Goal: Task Accomplishment & Management: Manage account settings

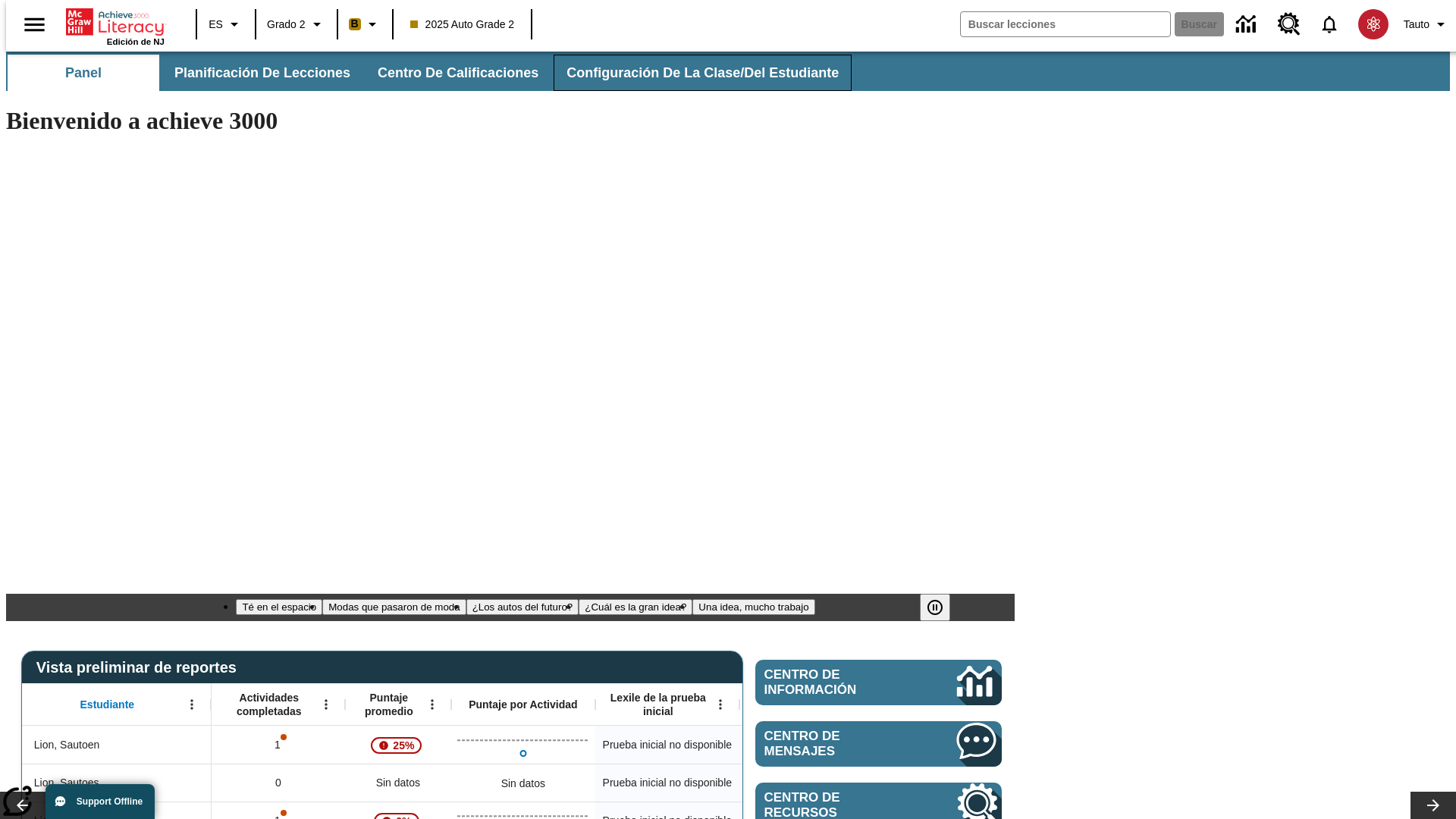
click at [686, 72] on span "Configuración de la clase/del estudiante" at bounding box center [703, 73] width 272 height 18
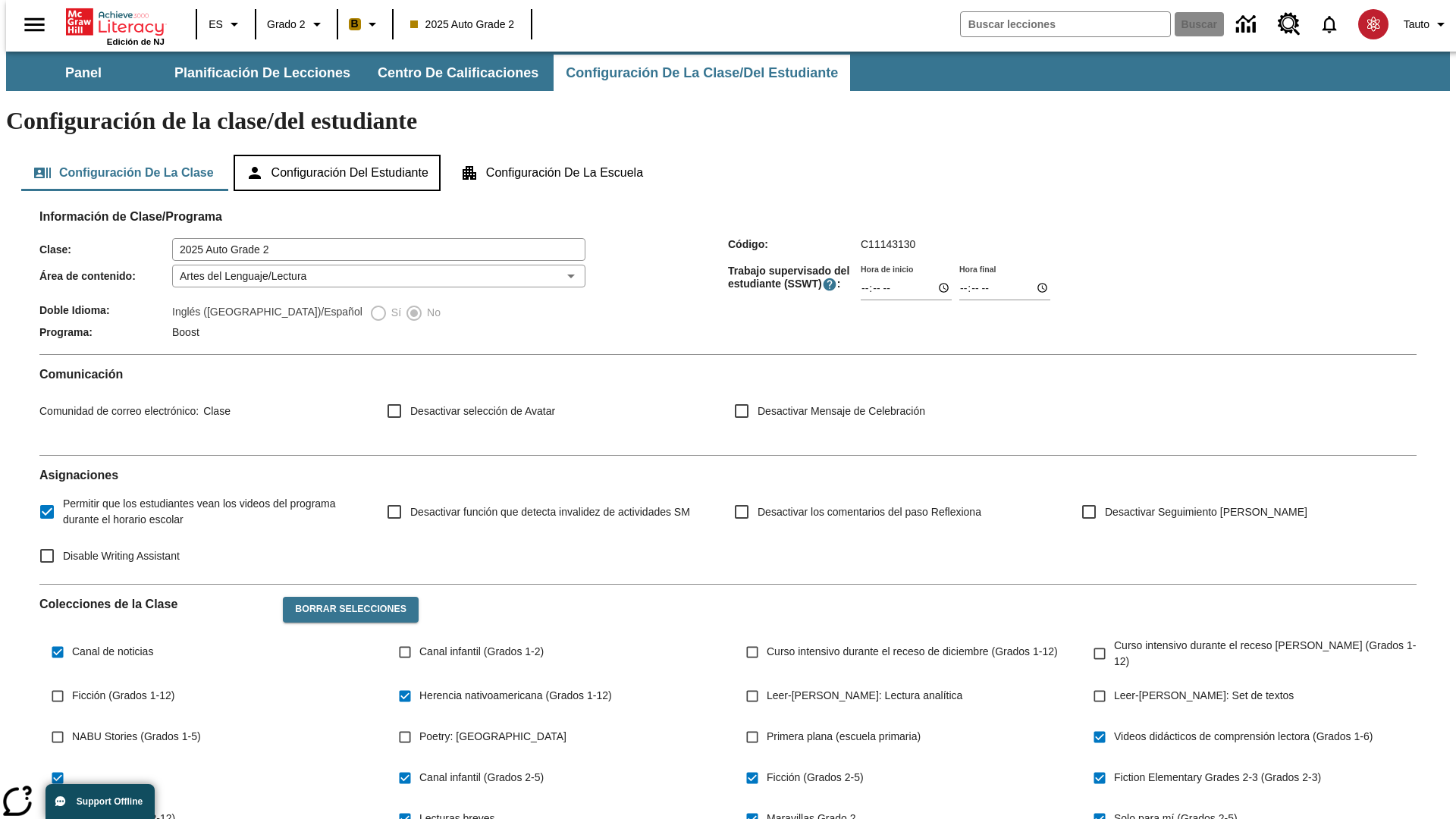
click at [339, 155] on button "Configuración del estudiante" at bounding box center [337, 173] width 207 height 36
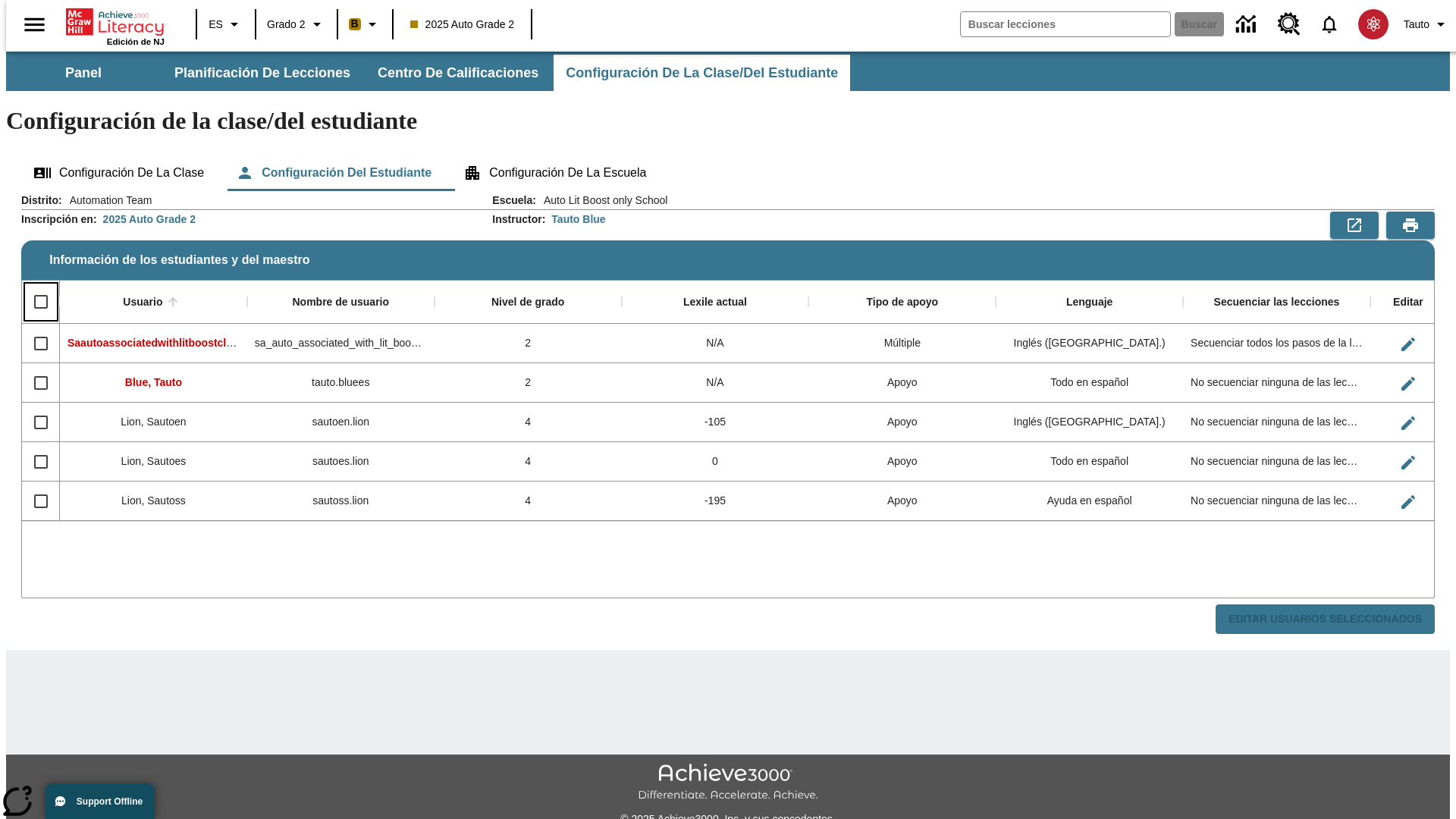
click at [34, 286] on input "Select all rows" at bounding box center [40, 302] width 32 height 32
checkbox input "true"
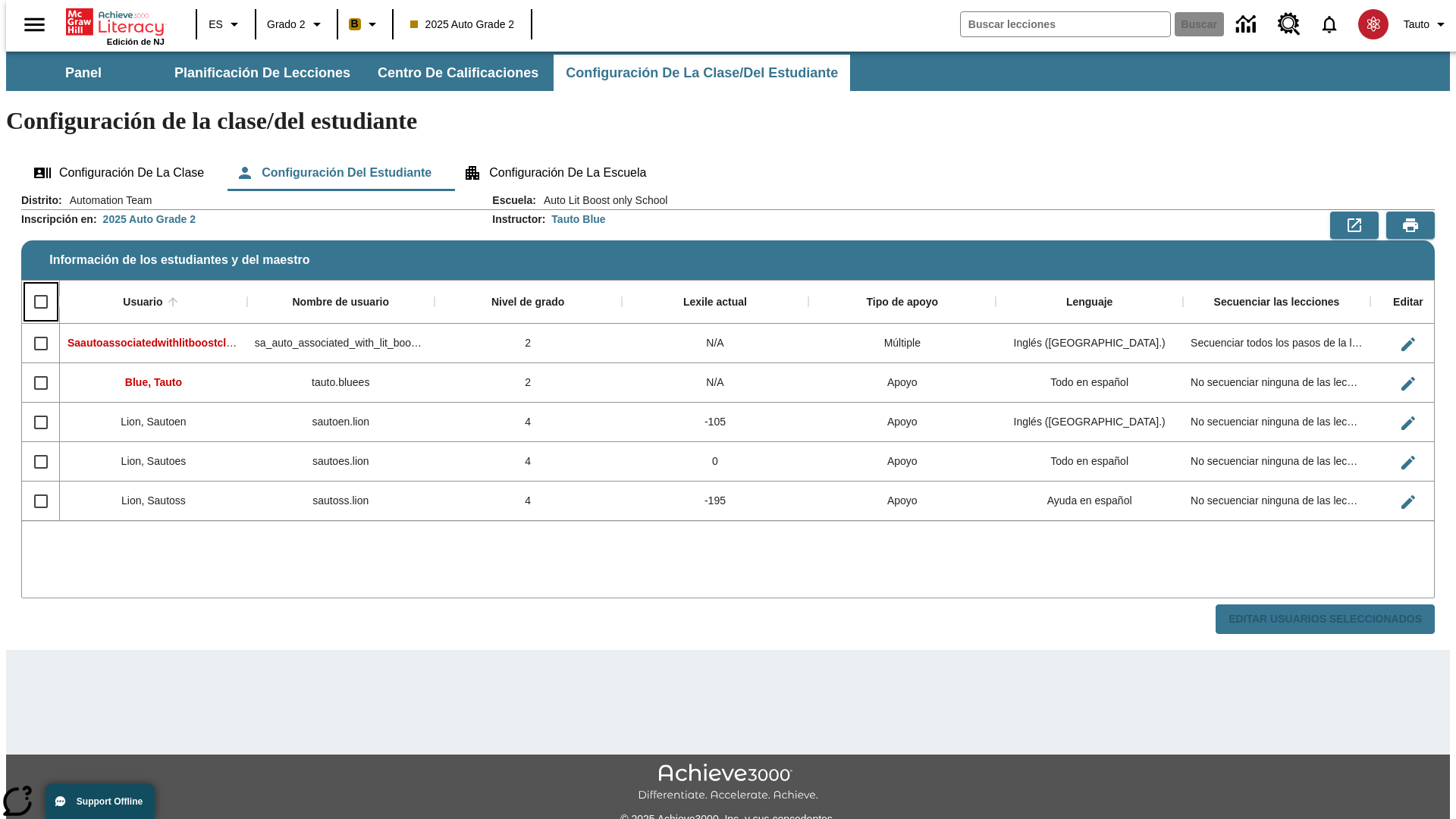
checkbox input "true"
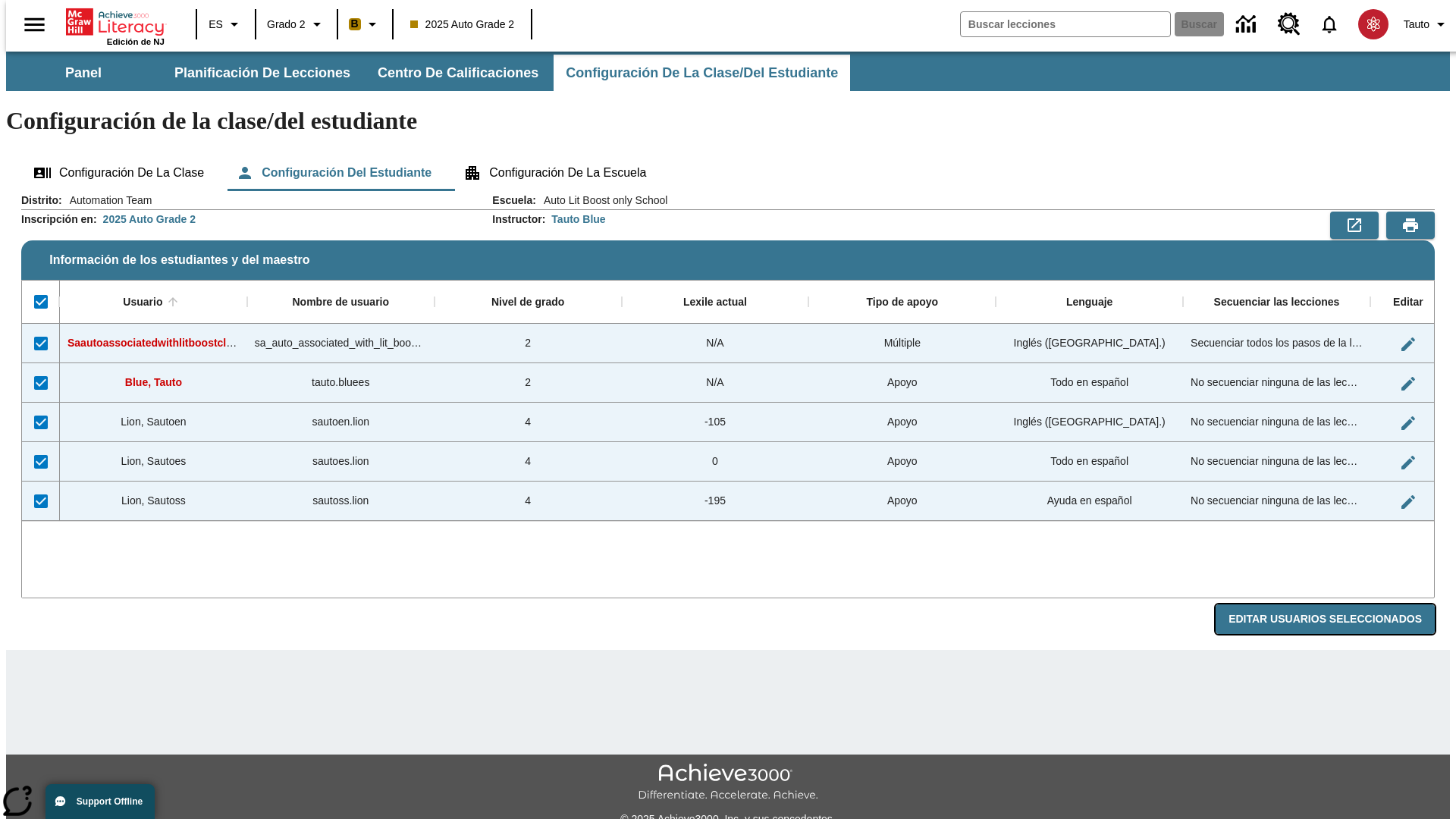
click at [1337, 605] on button "Editar Usuarios Seleccionados" at bounding box center [1325, 619] width 219 height 29
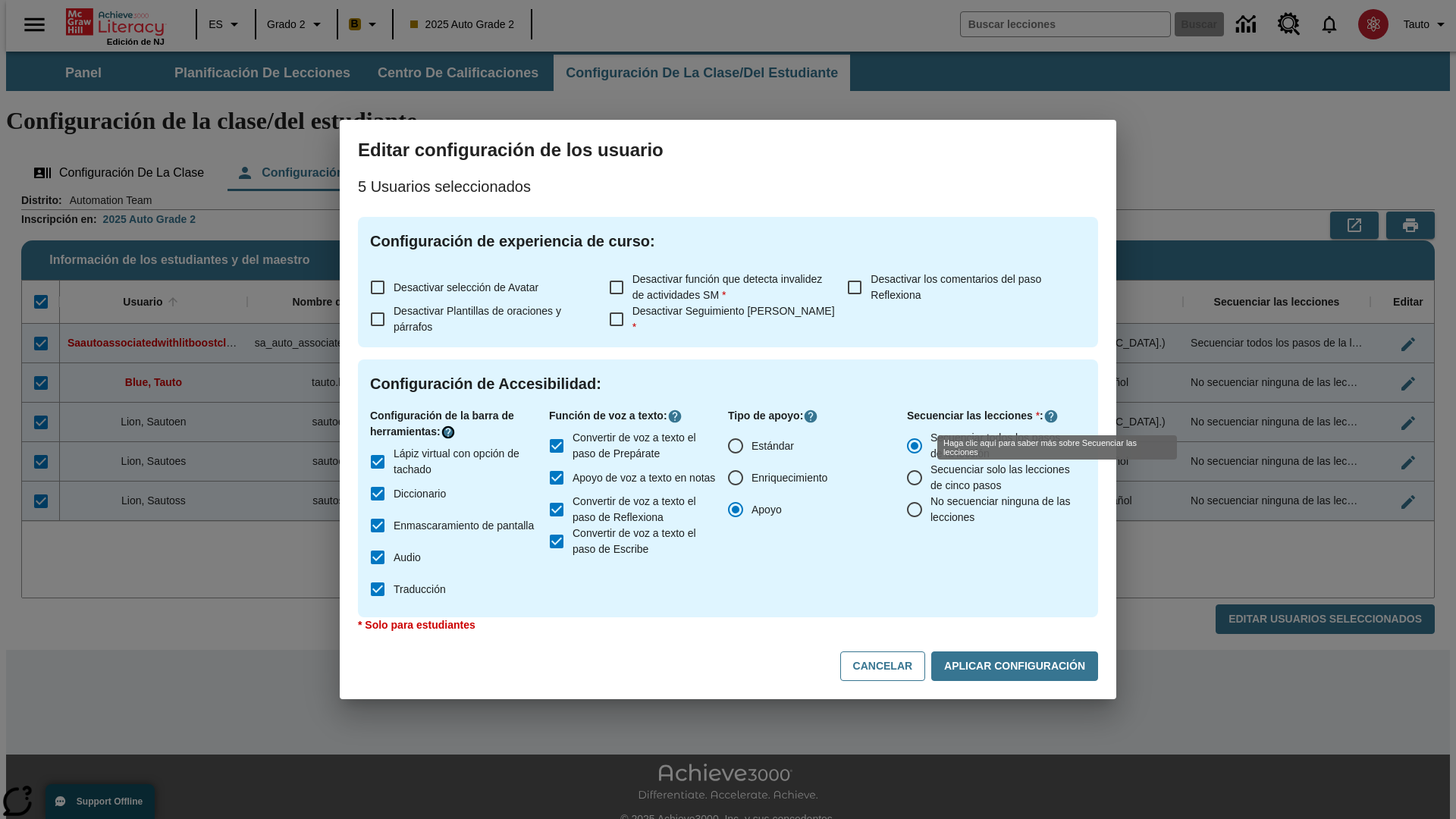
click at [450, 432] on icon "Haga clic aquí para saber más sobre" at bounding box center [448, 433] width 15 height 15
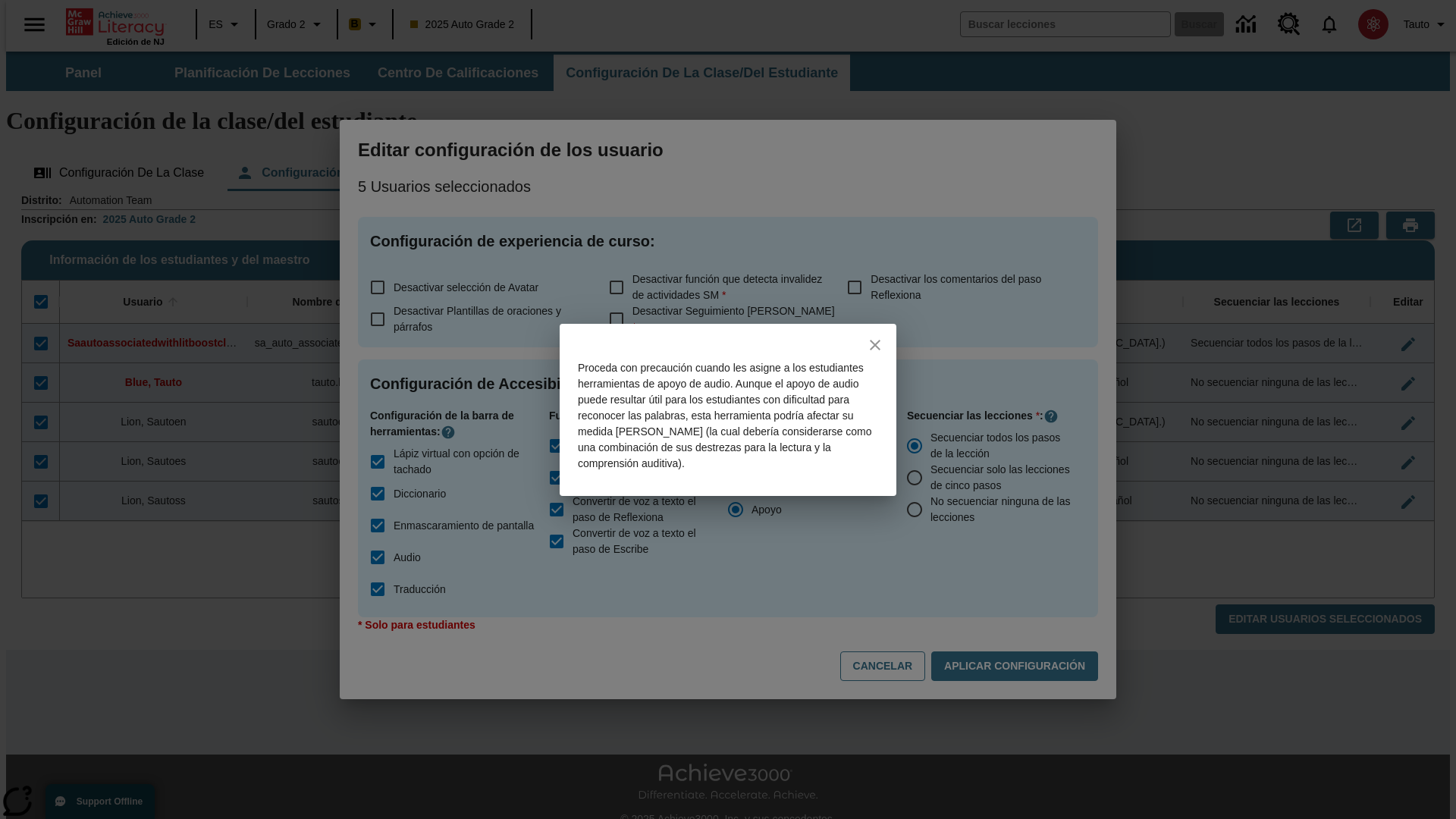
click at [875, 344] on icon "close" at bounding box center [875, 345] width 11 height 11
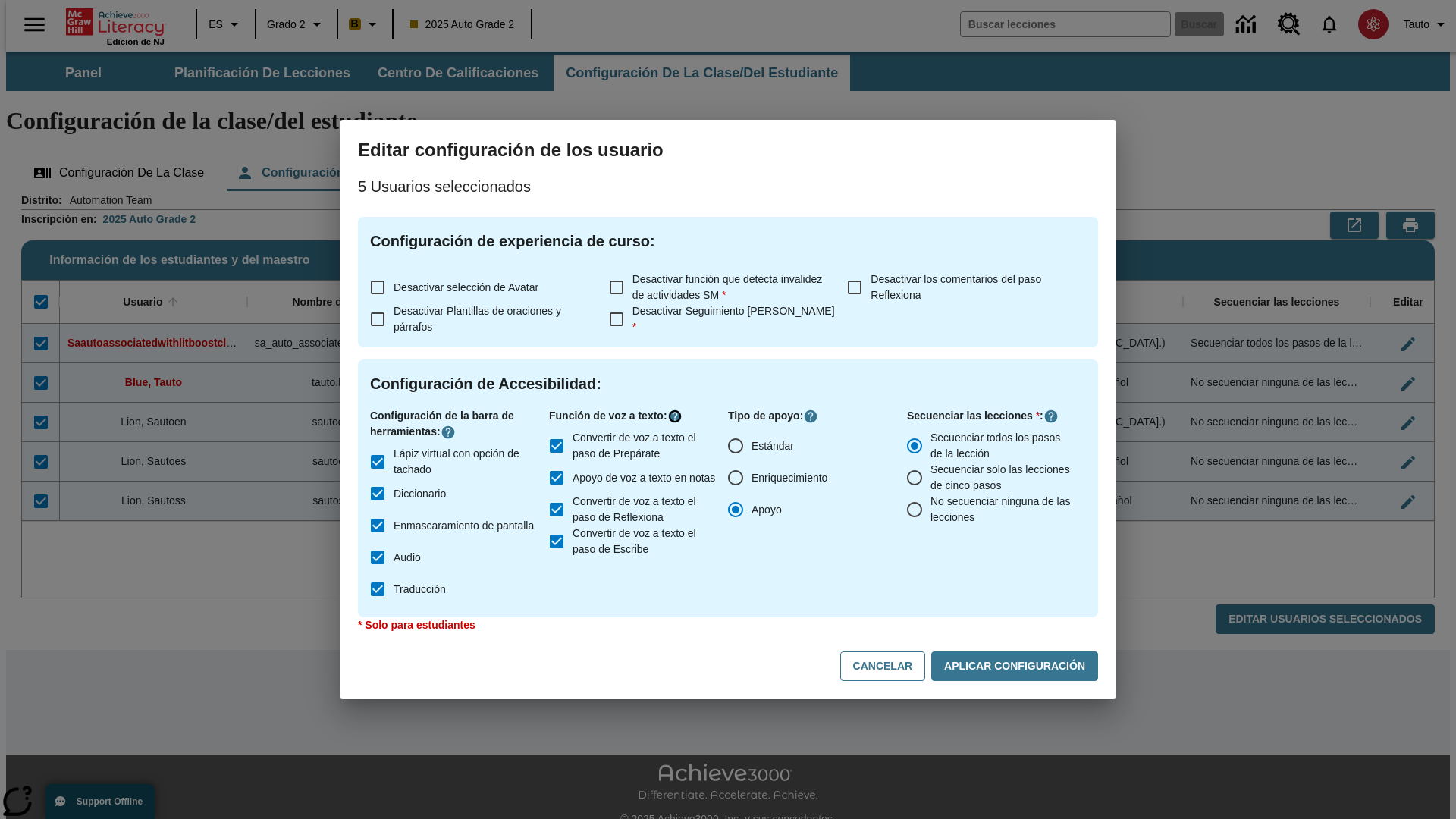
click at [678, 416] on icon "Haga clic aquí para saber más sobre" at bounding box center [675, 416] width 15 height 15
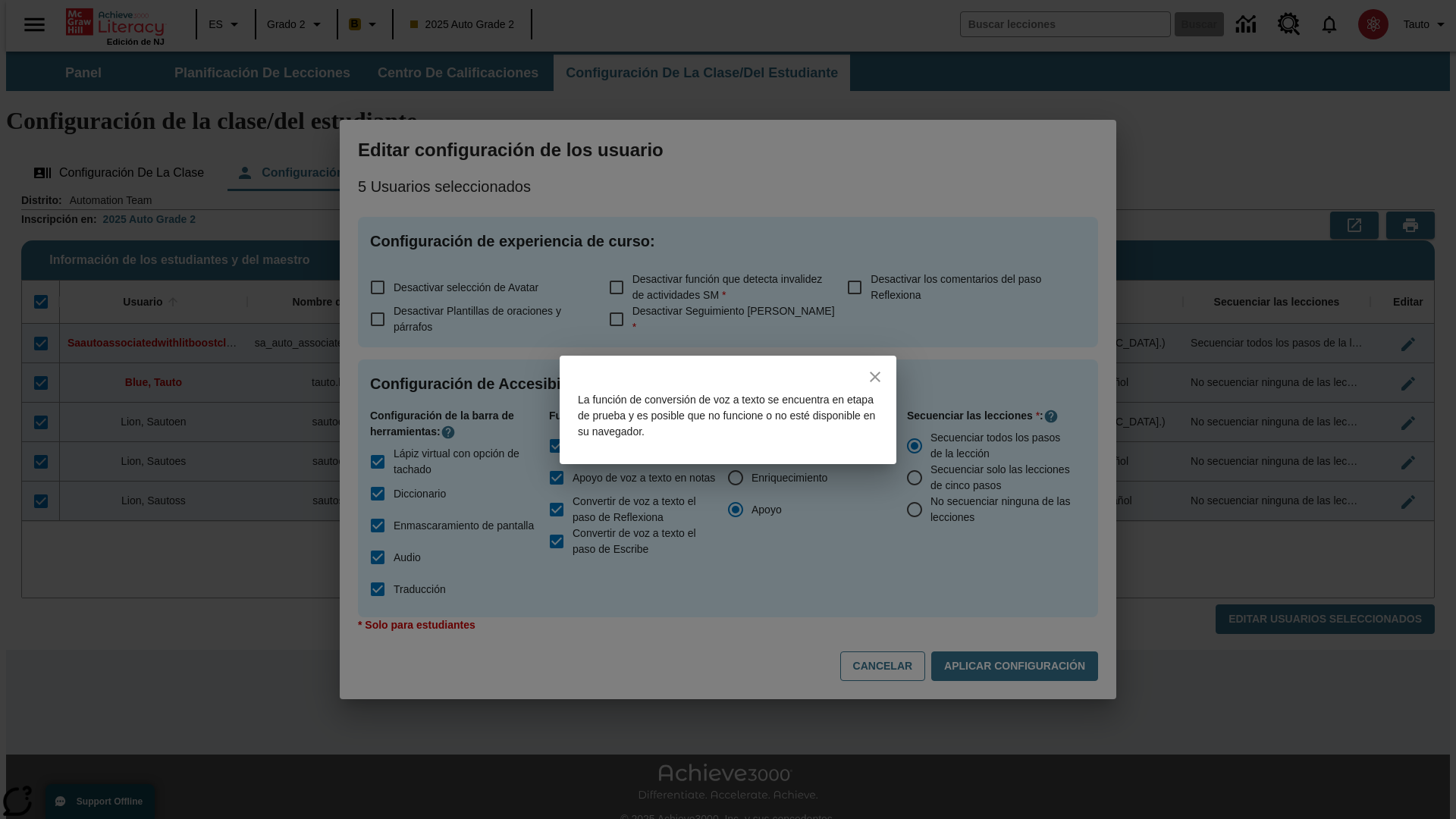
click at [875, 376] on icon "close" at bounding box center [875, 377] width 11 height 11
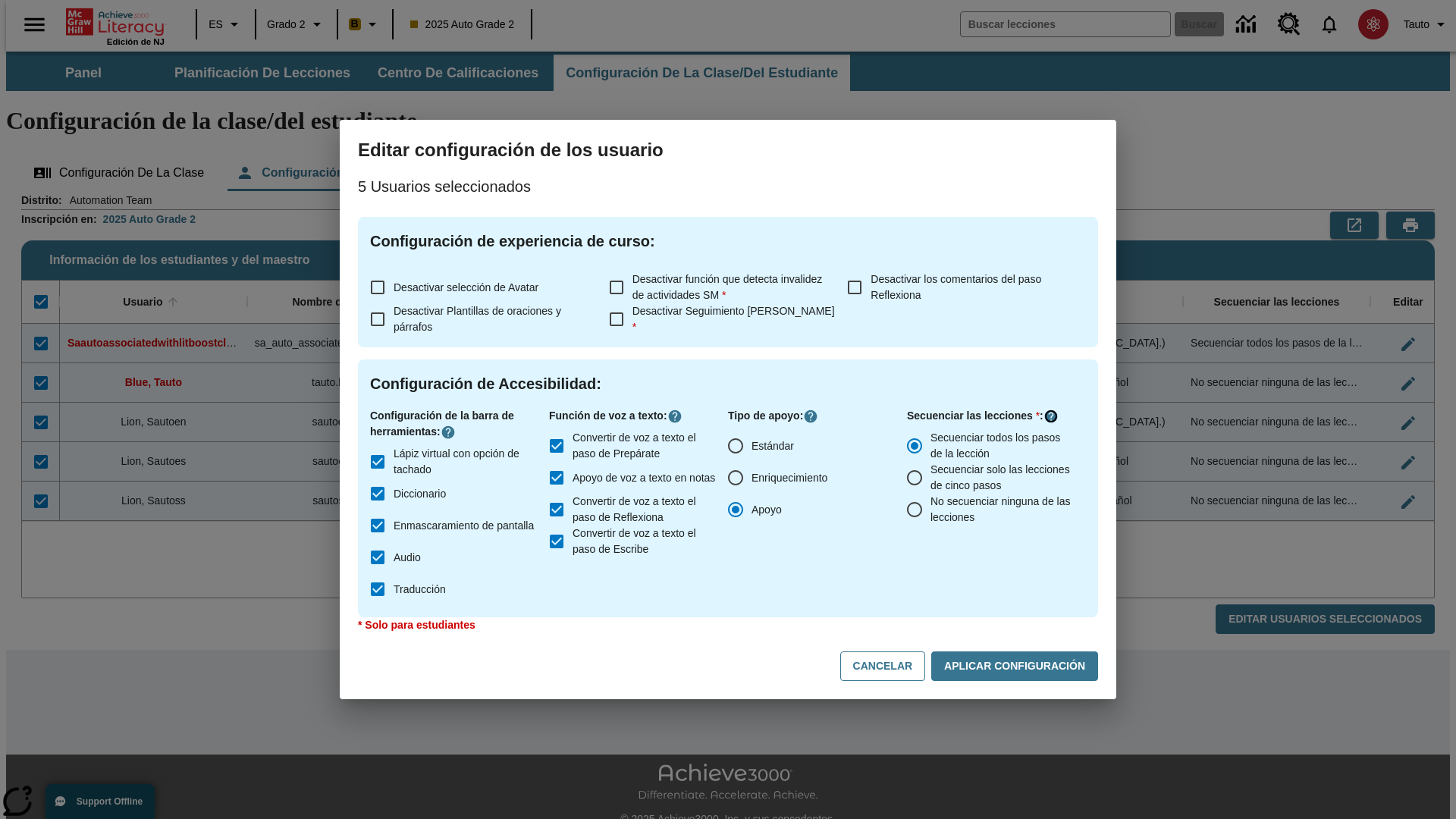
click at [1051, 416] on icon "Haga clic aquí para saber más sobre" at bounding box center [1051, 416] width 15 height 15
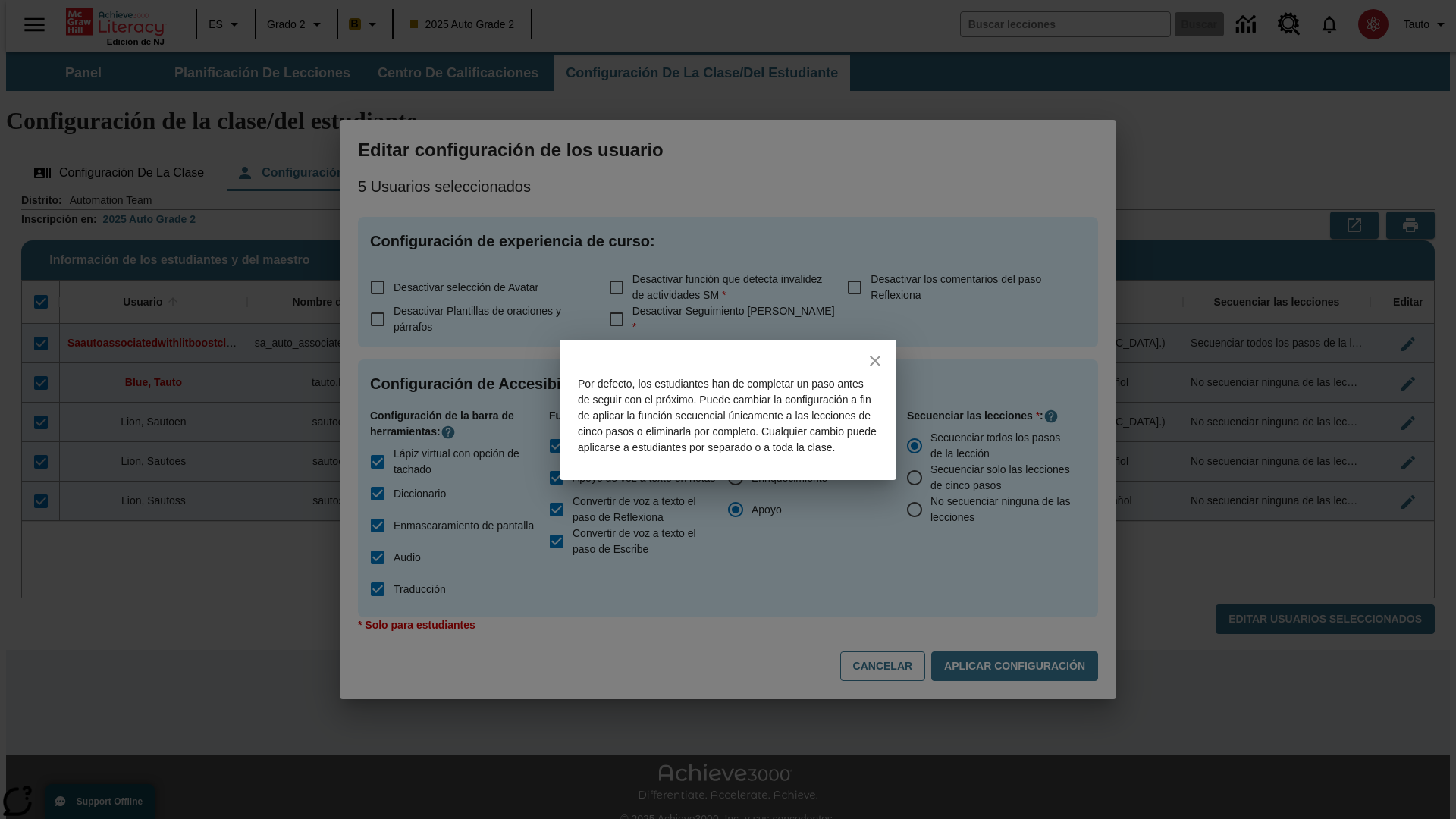
click at [875, 356] on icon "close" at bounding box center [875, 361] width 11 height 11
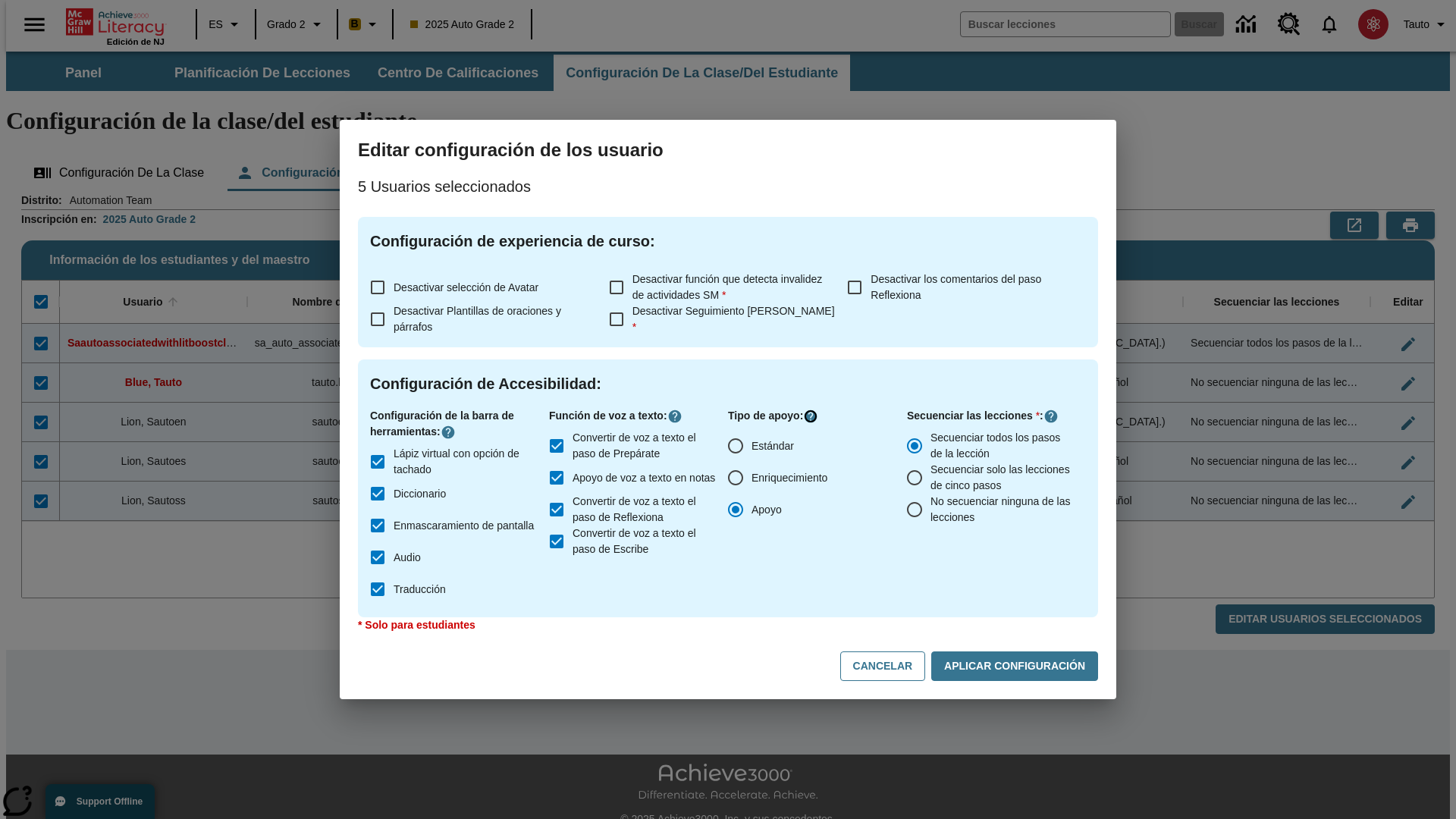
click at [813, 416] on icon "Haga clic aquí para saber más sobre" at bounding box center [811, 416] width 15 height 15
